Goal: Information Seeking & Learning: Find specific fact

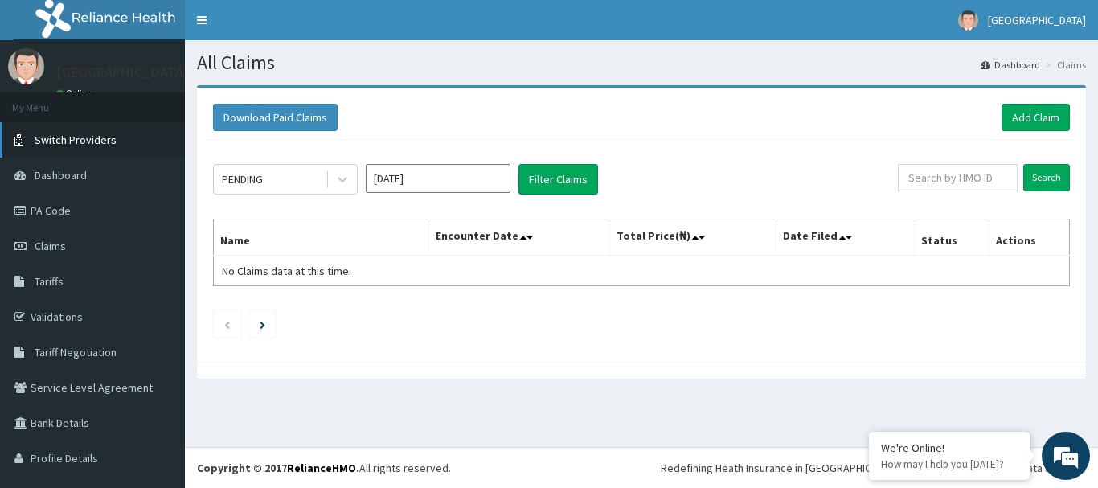
click at [101, 140] on span "Switch Providers" at bounding box center [76, 140] width 82 height 14
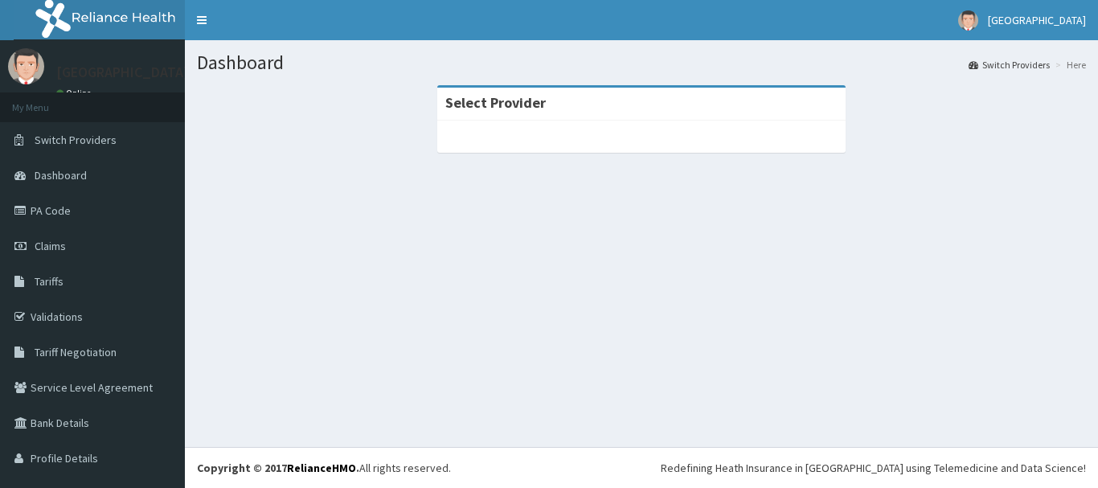
click at [114, 144] on link "Switch Providers" at bounding box center [92, 139] width 185 height 35
click at [90, 133] on span "Switch Providers" at bounding box center [76, 140] width 82 height 14
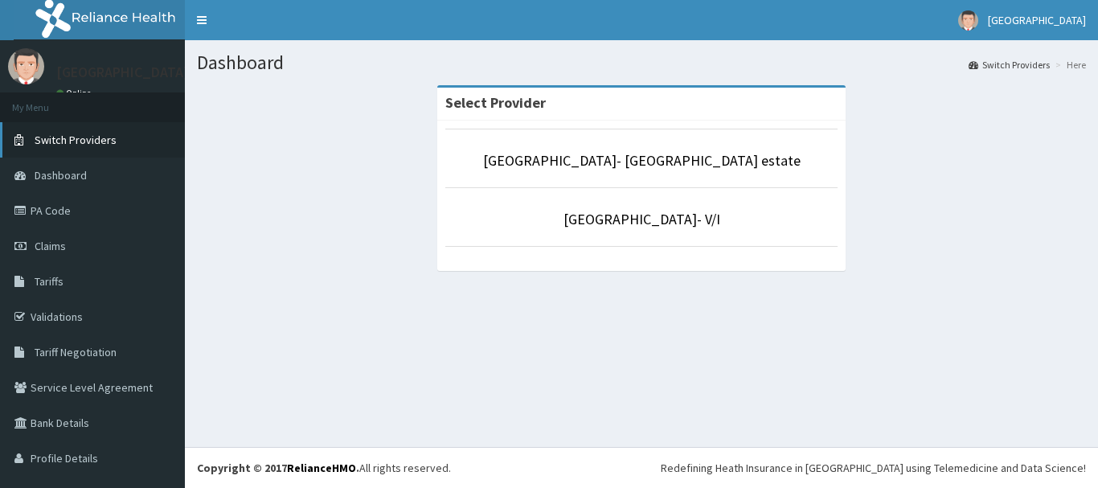
click at [90, 133] on span "Switch Providers" at bounding box center [76, 140] width 82 height 14
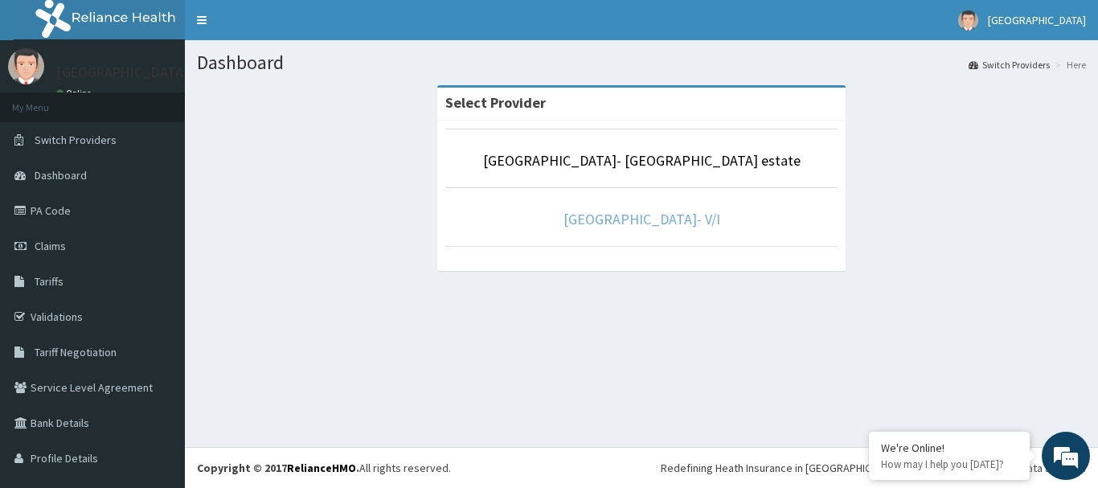
click at [617, 223] on link "[GEOGRAPHIC_DATA]- V/I" at bounding box center [642, 219] width 157 height 18
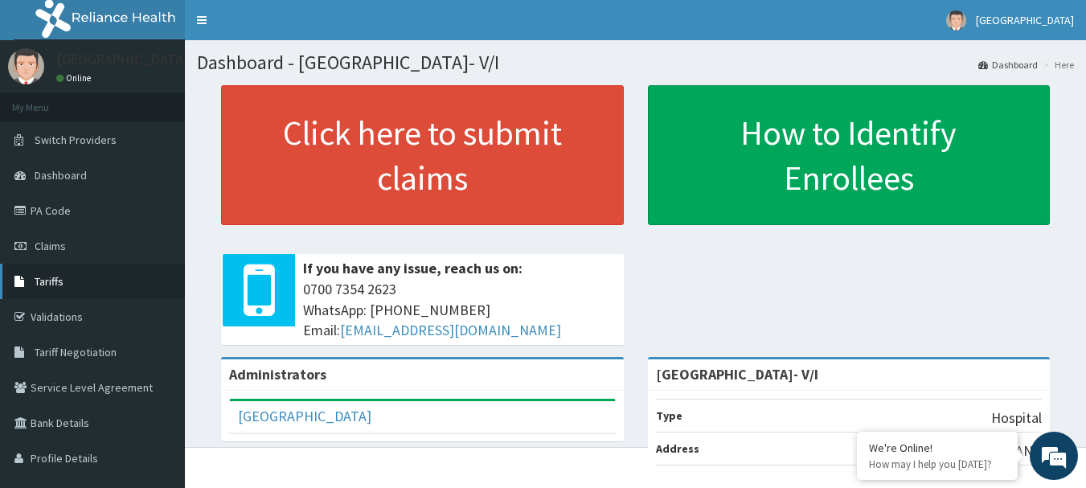
click at [67, 291] on link "Tariffs" at bounding box center [92, 281] width 185 height 35
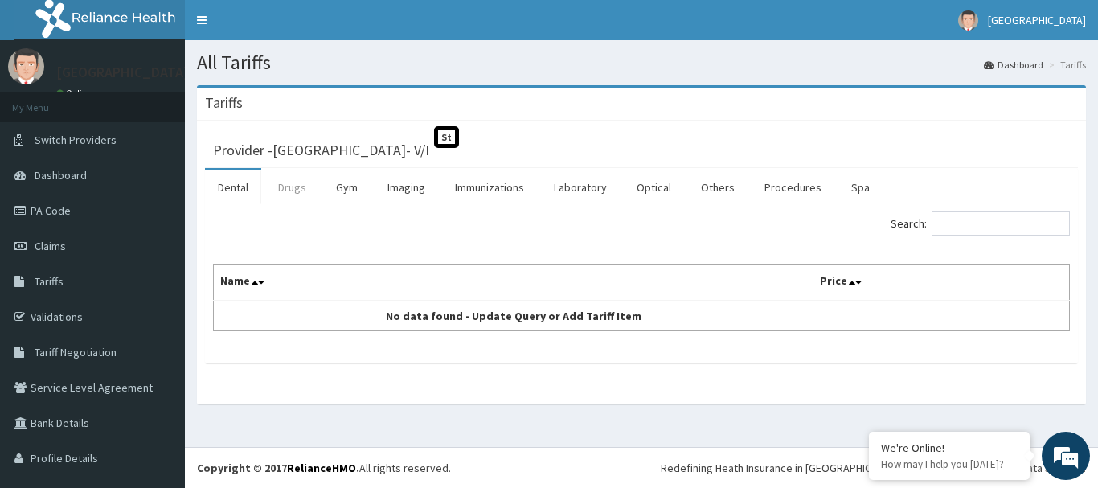
click at [292, 191] on link "Drugs" at bounding box center [292, 187] width 54 height 34
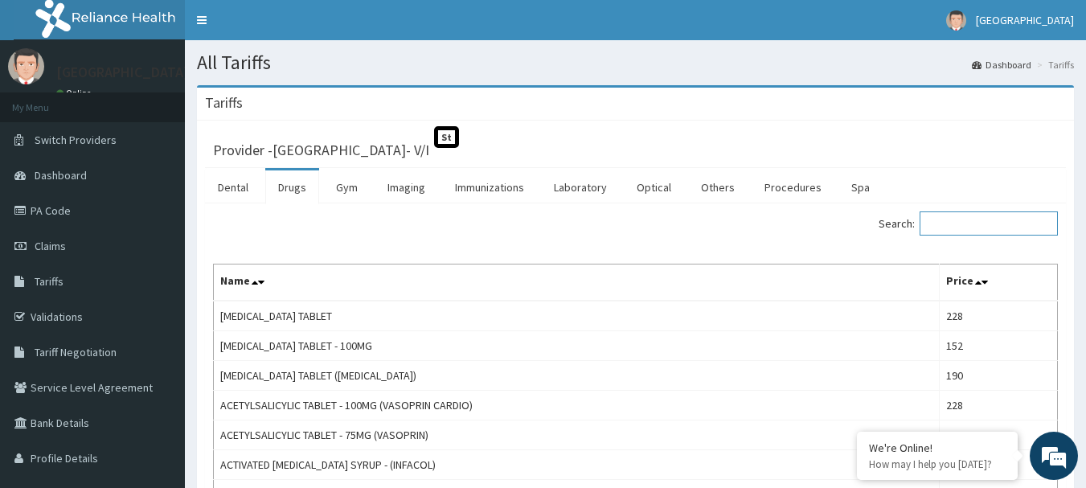
click at [938, 215] on input "Search:" at bounding box center [989, 223] width 138 height 24
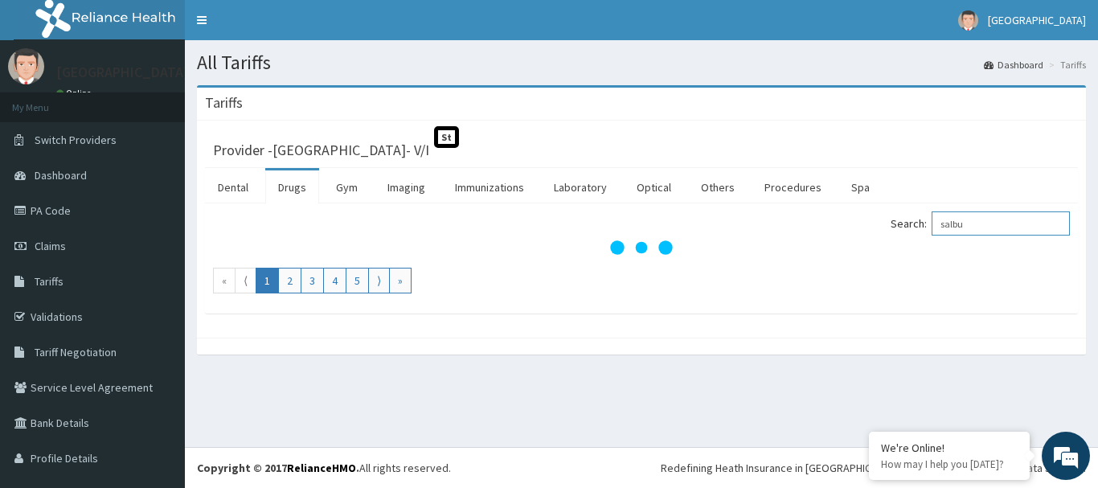
type input "salbu"
click at [301, 181] on link "Drugs" at bounding box center [292, 187] width 54 height 34
click at [990, 233] on input "Search:" at bounding box center [1001, 223] width 138 height 24
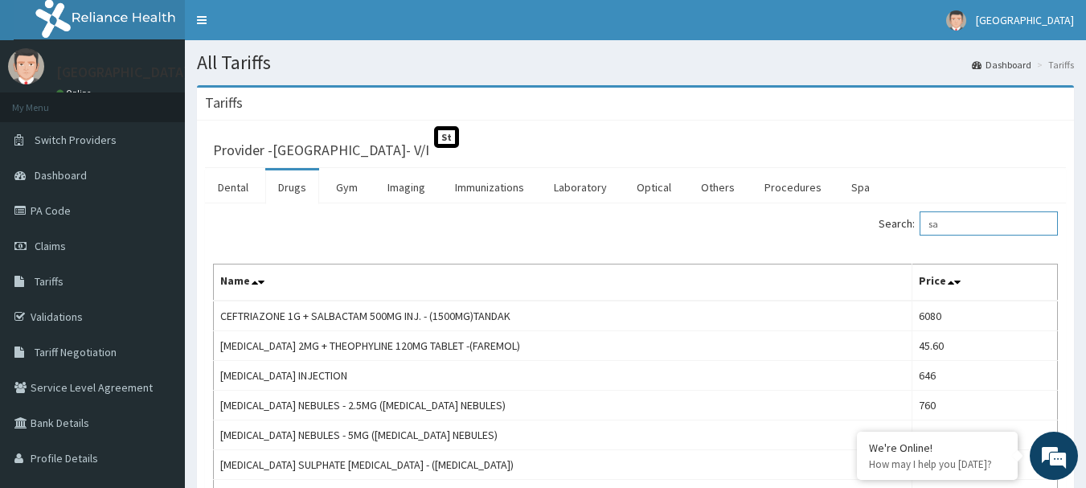
type input "s"
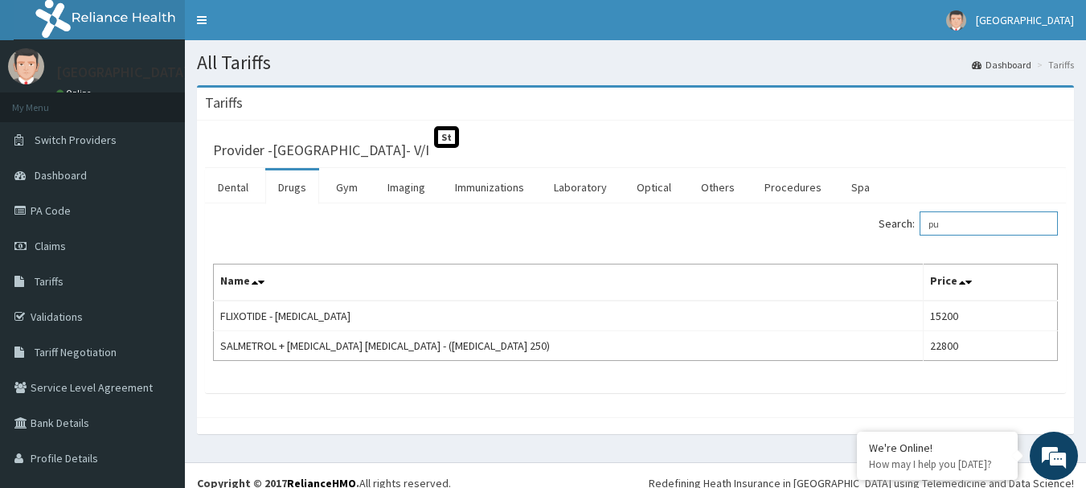
type input "p"
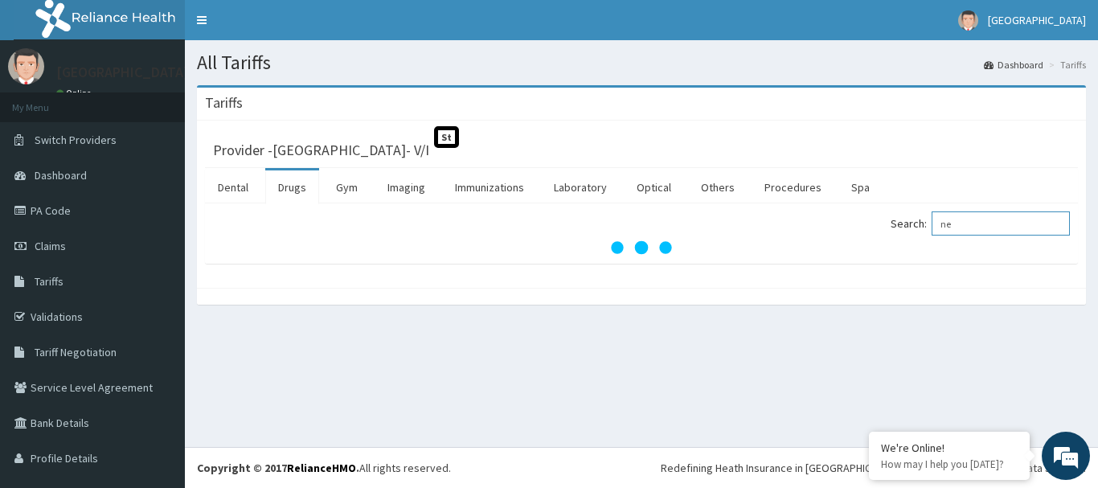
type input "n"
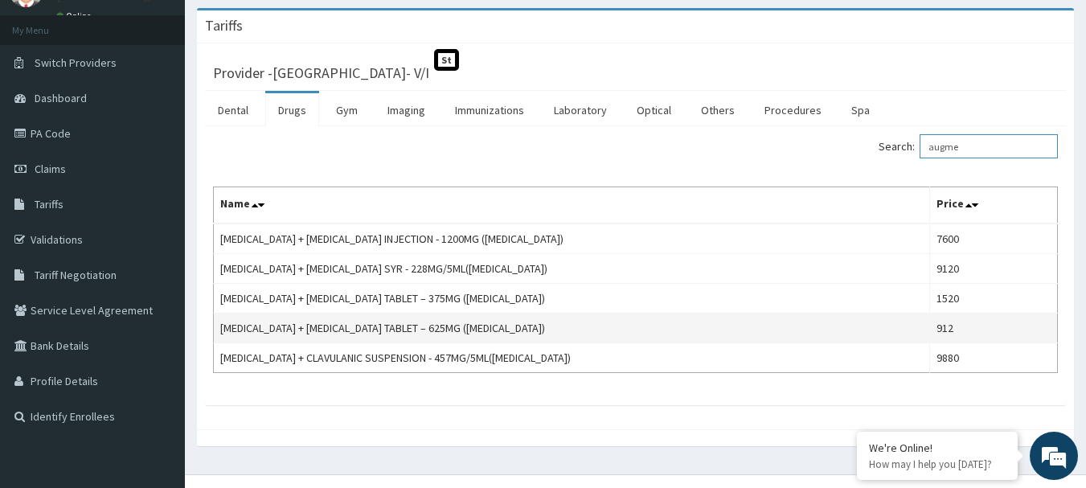
scroll to position [80, 0]
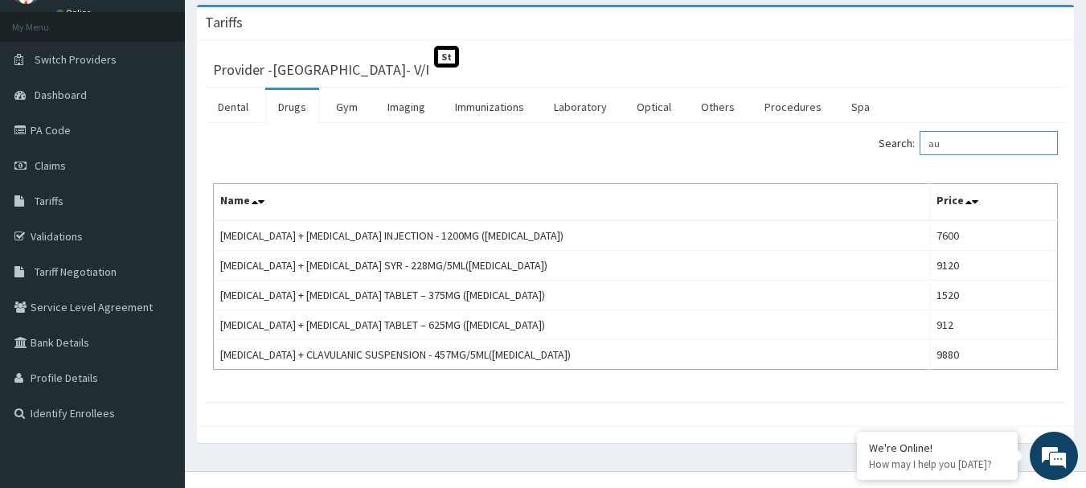
type input "a"
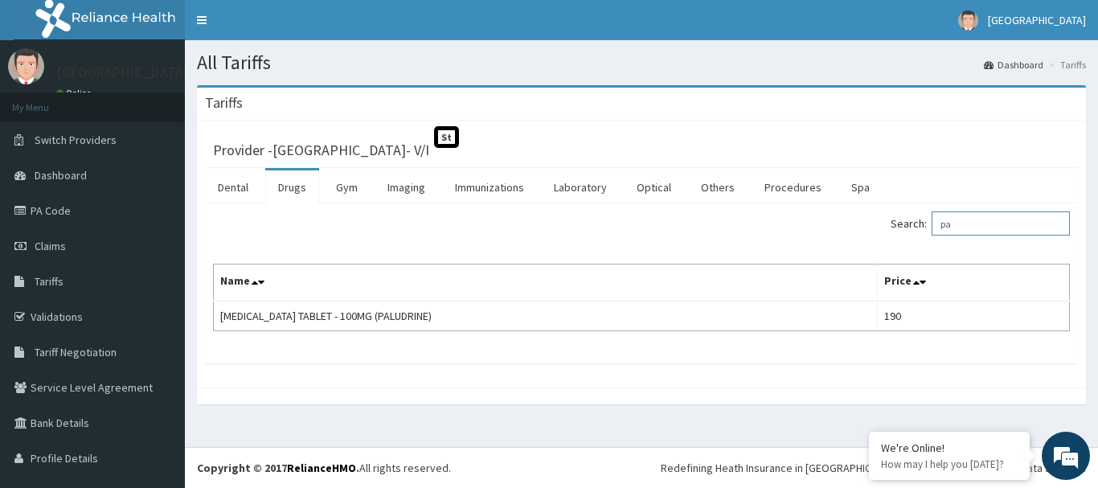
type input "p"
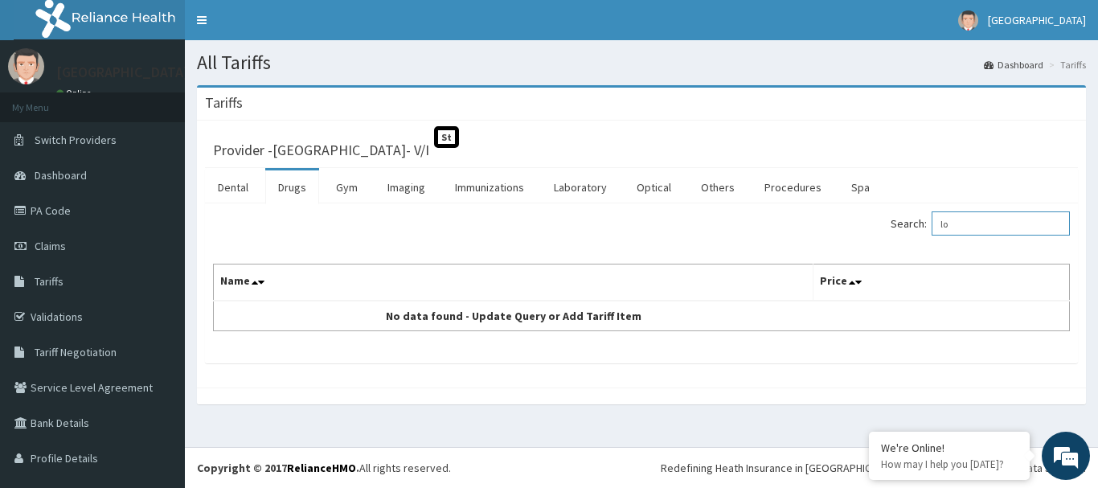
type input "l"
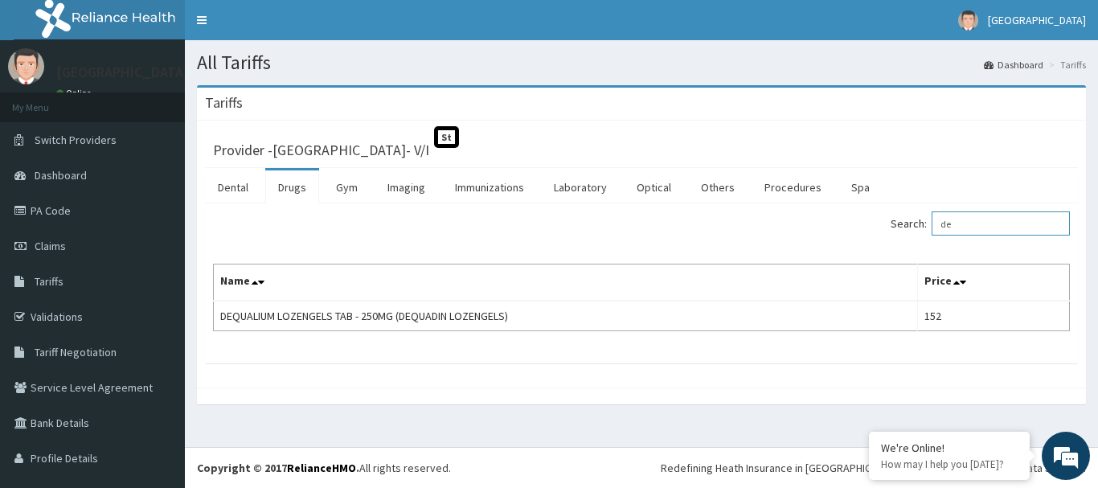
type input "d"
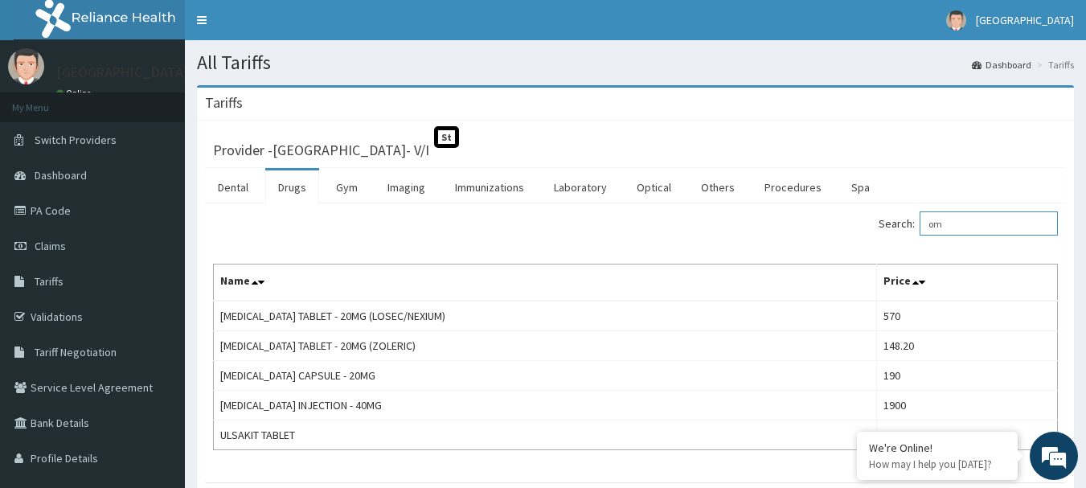
type input "o"
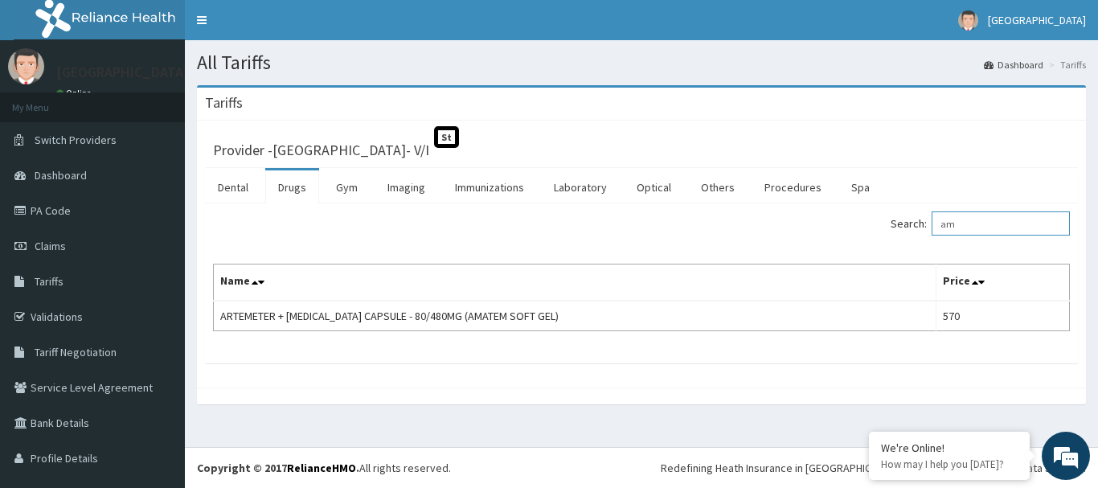
type input "a"
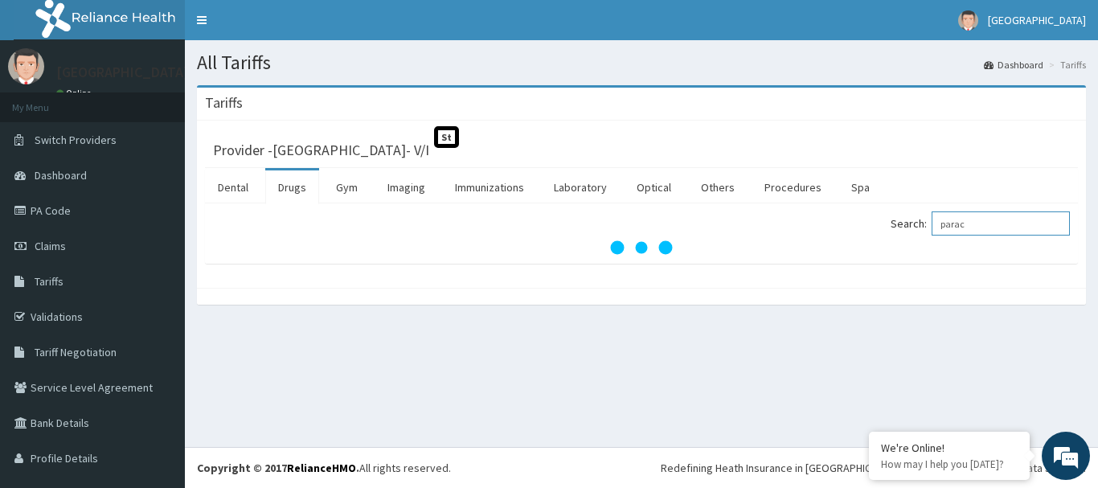
type input "parace"
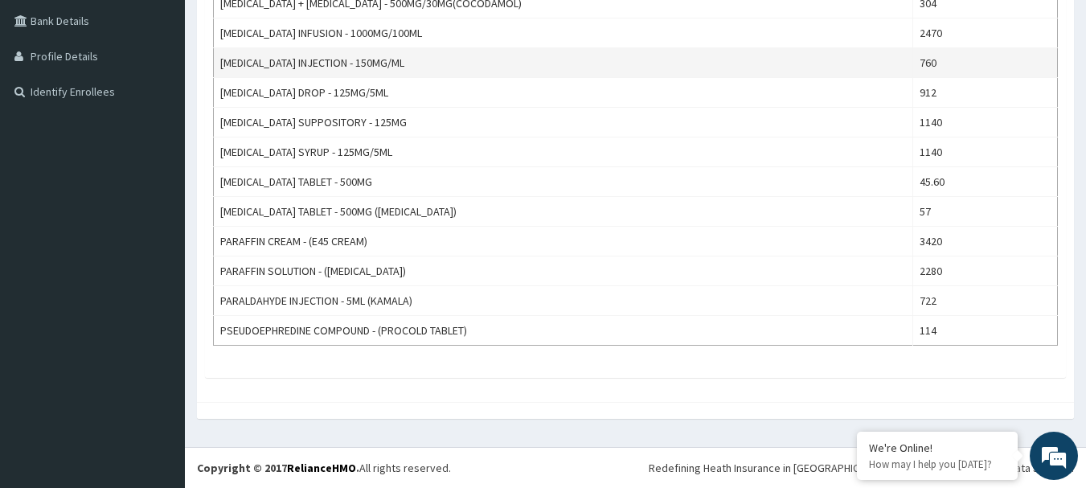
scroll to position [253, 0]
